Goal: Task Accomplishment & Management: Manage account settings

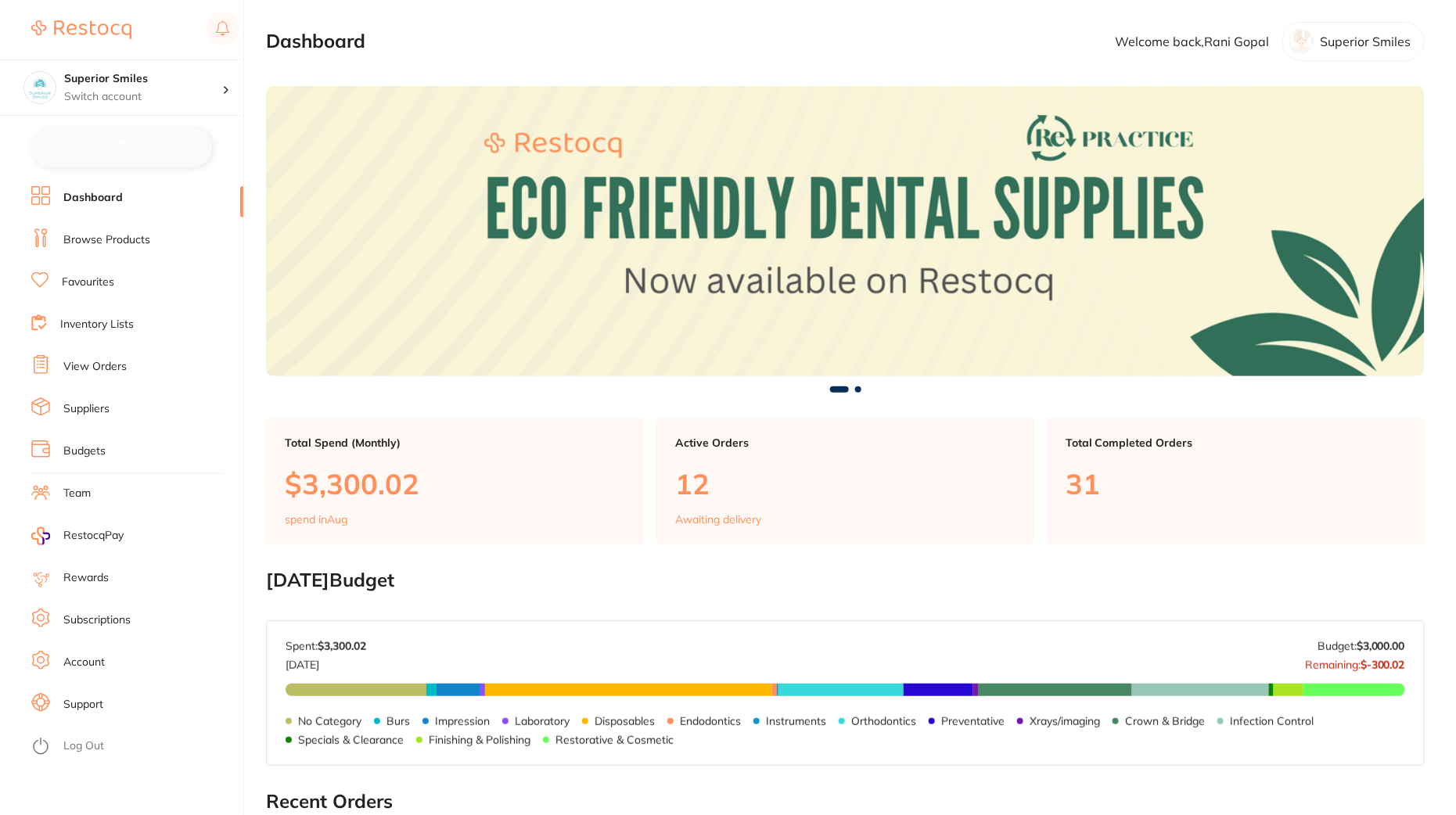
checkbox input "false"
click at [107, 705] on li "Support" at bounding box center [137, 703] width 212 height 23
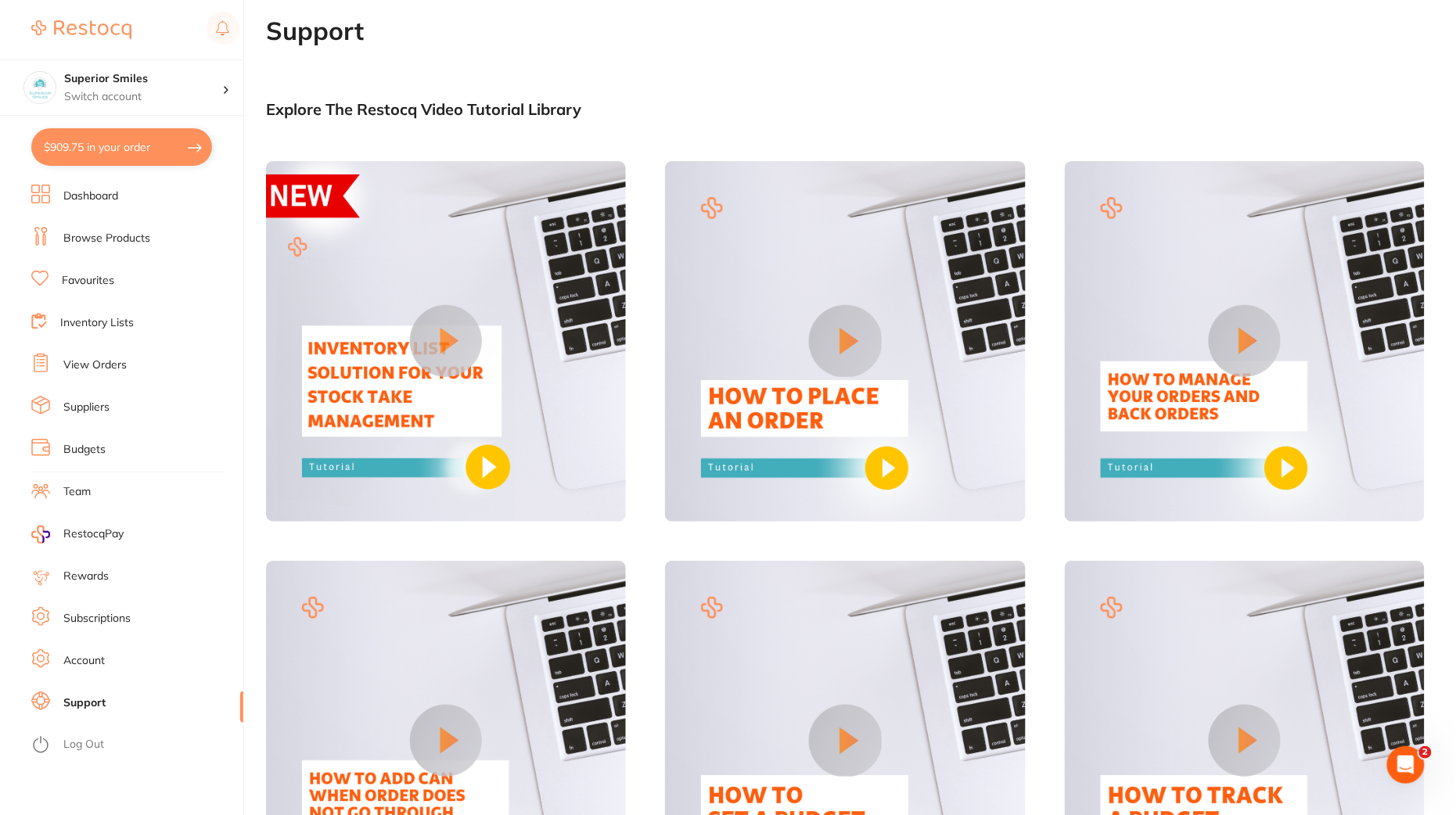
click at [114, 618] on link "Subscriptions" at bounding box center [97, 619] width 67 height 16
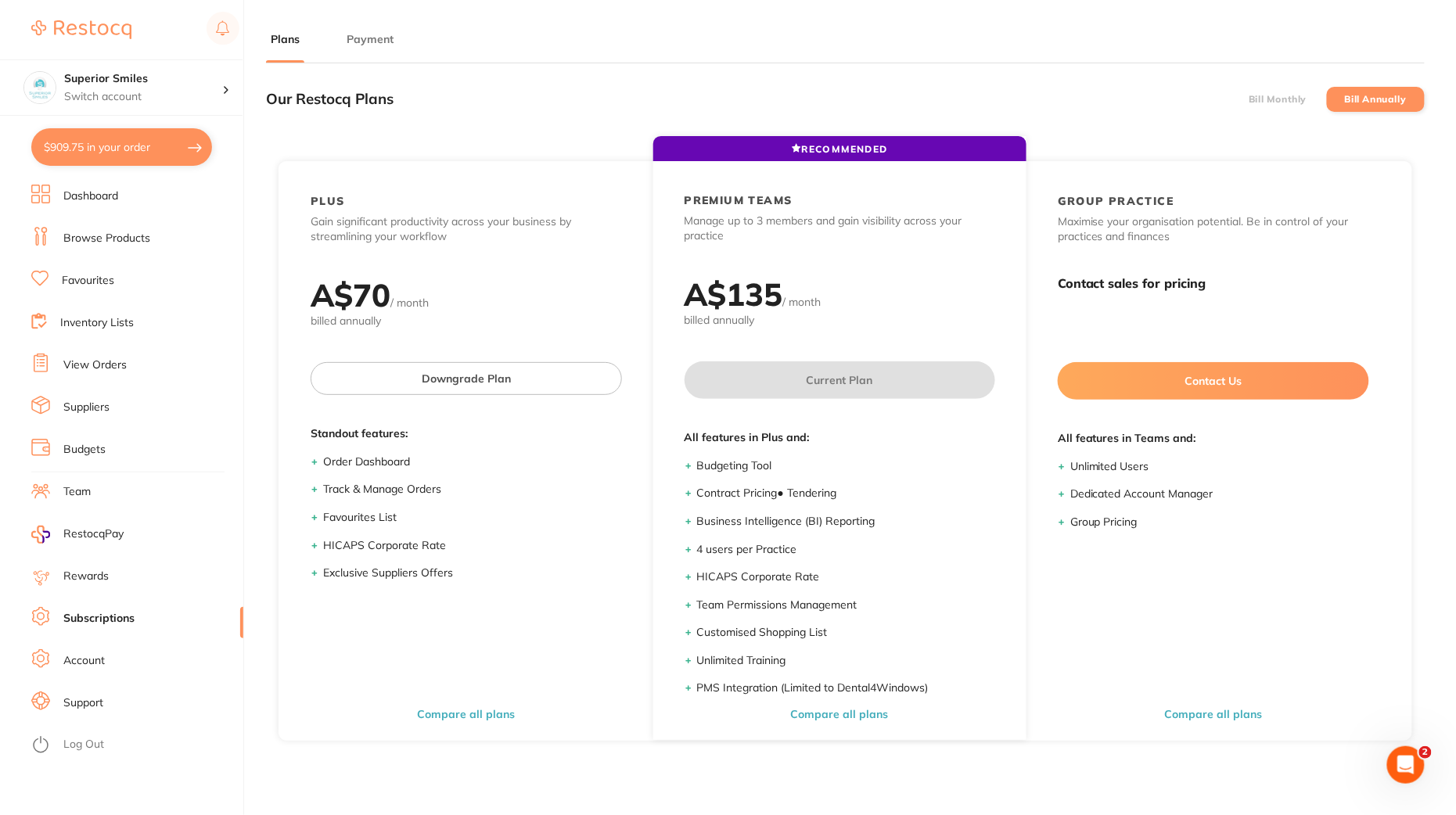
click at [94, 659] on link "Account" at bounding box center [84, 661] width 41 height 16
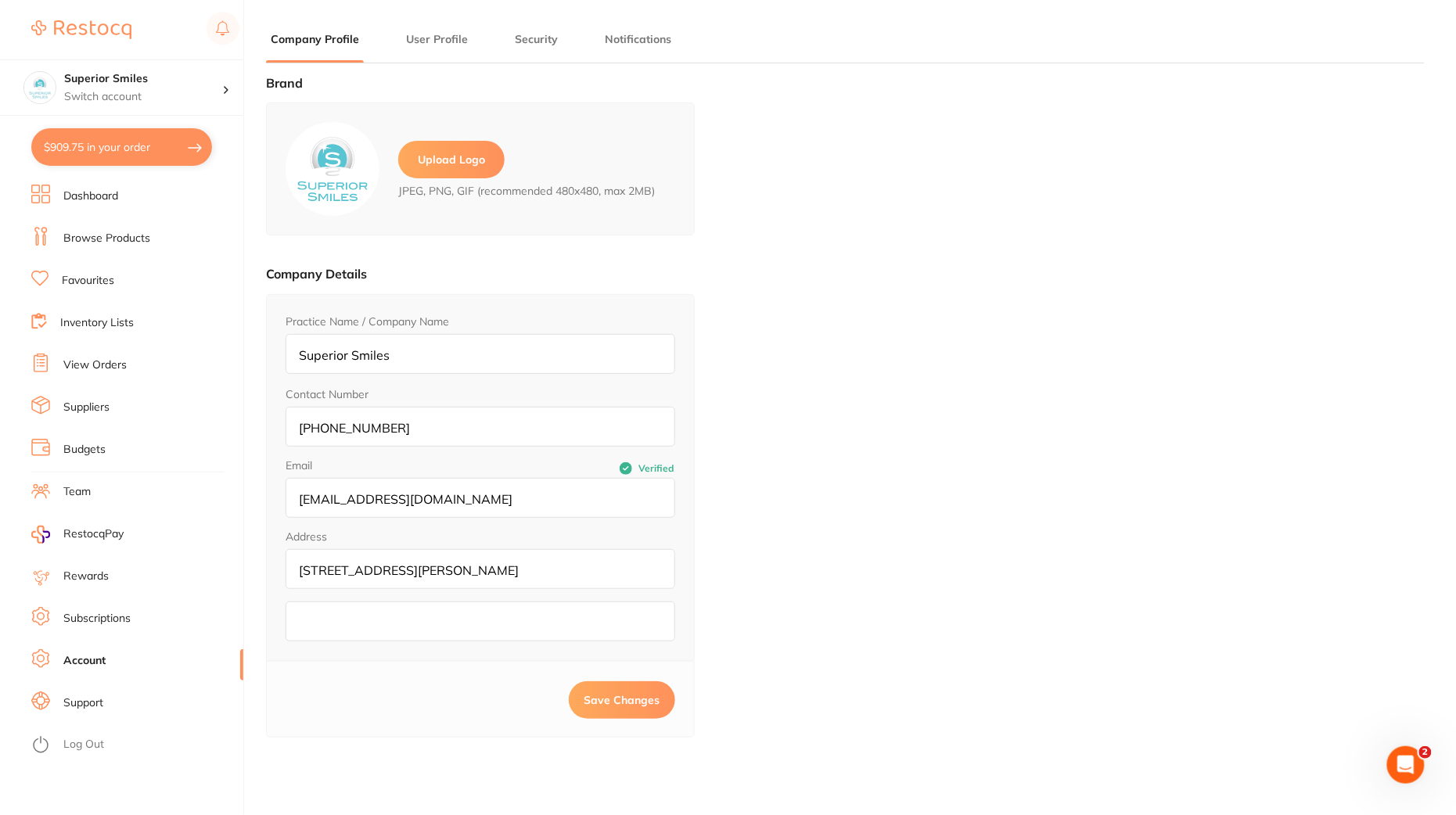
type input "Rani"
type input "Gopal"
type input "[EMAIL_ADDRESS][DOMAIN_NAME]"
type textarea "63"
drag, startPoint x: 525, startPoint y: 583, endPoint x: 284, endPoint y: 541, distance: 244.6
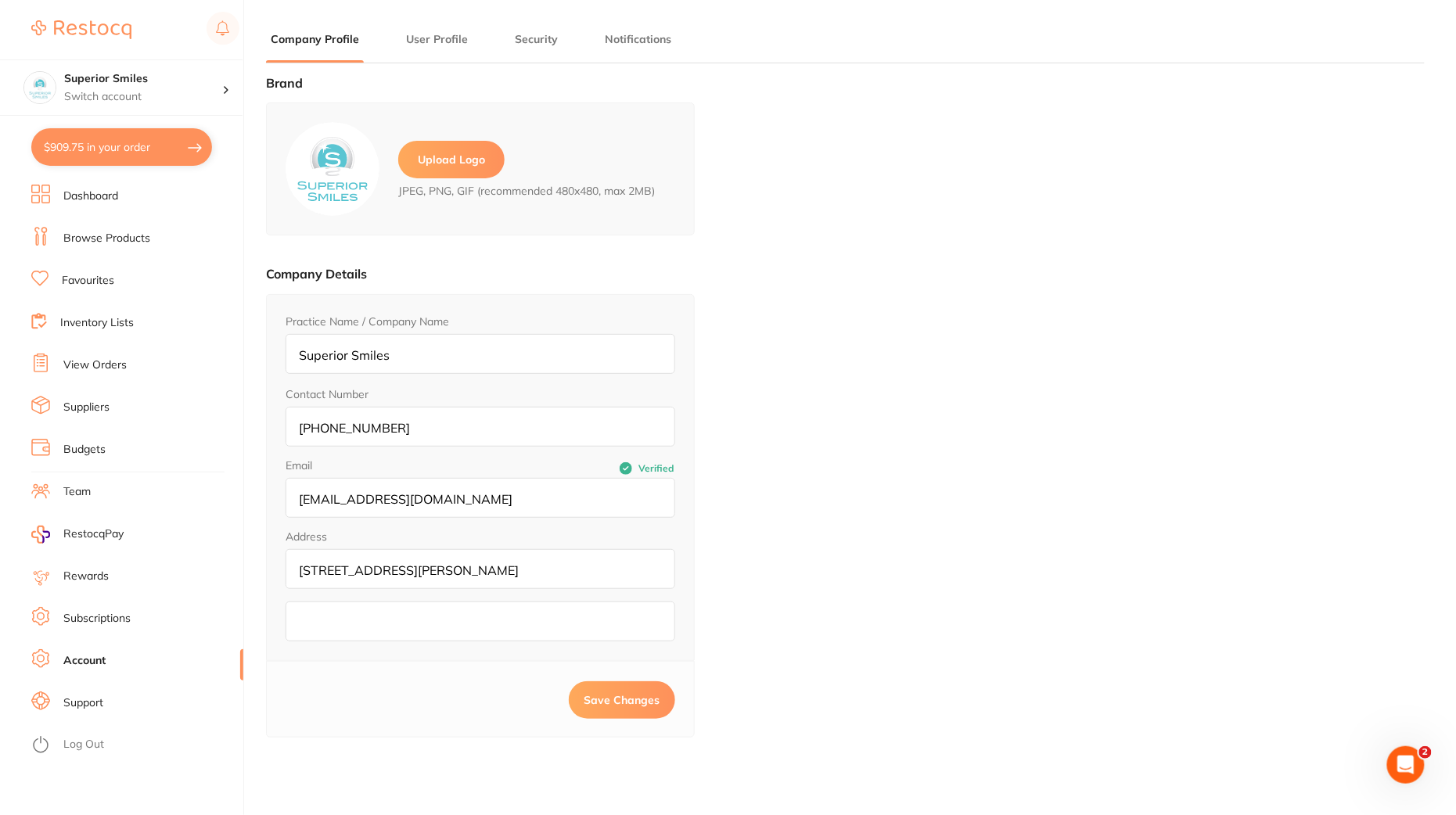
click at [284, 541] on div "Practice Name / Company Name Superior Smiles Contact Number [PHONE_NUMBER] Emai…" at bounding box center [480, 478] width 429 height 367
